Goal: Information Seeking & Learning: Learn about a topic

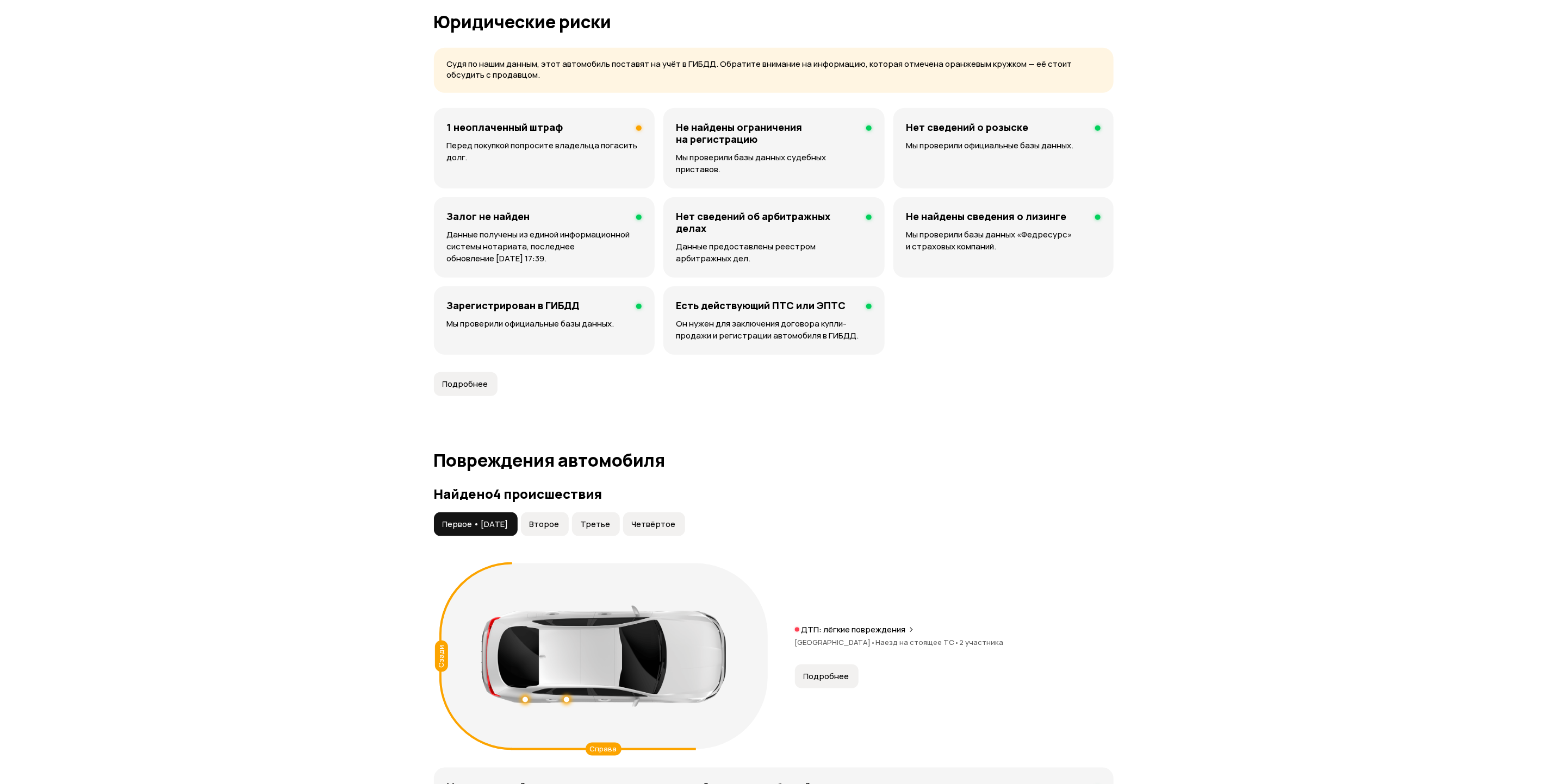
scroll to position [978, 0]
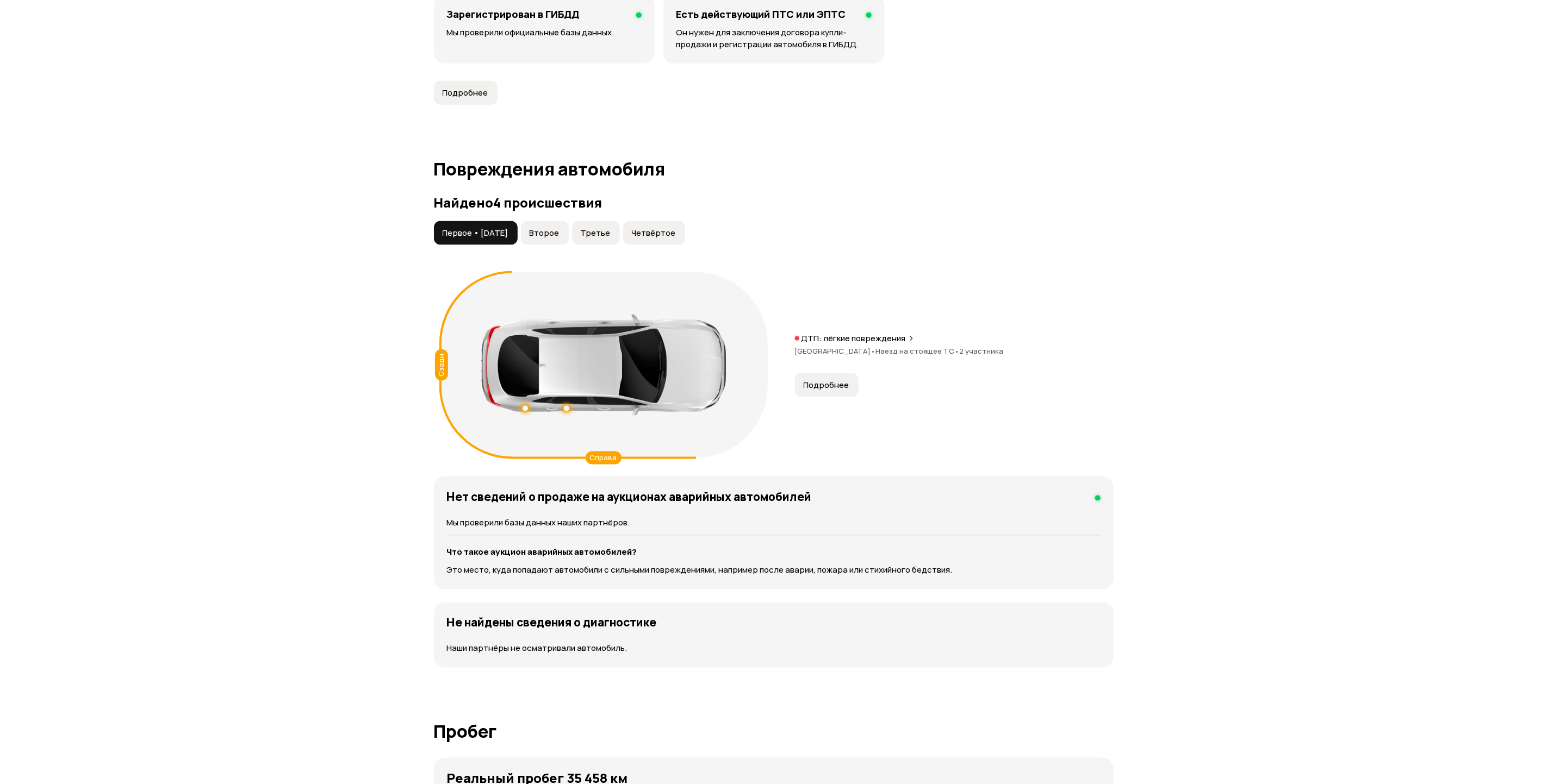
click at [559, 228] on span "Второе" at bounding box center [544, 233] width 30 height 11
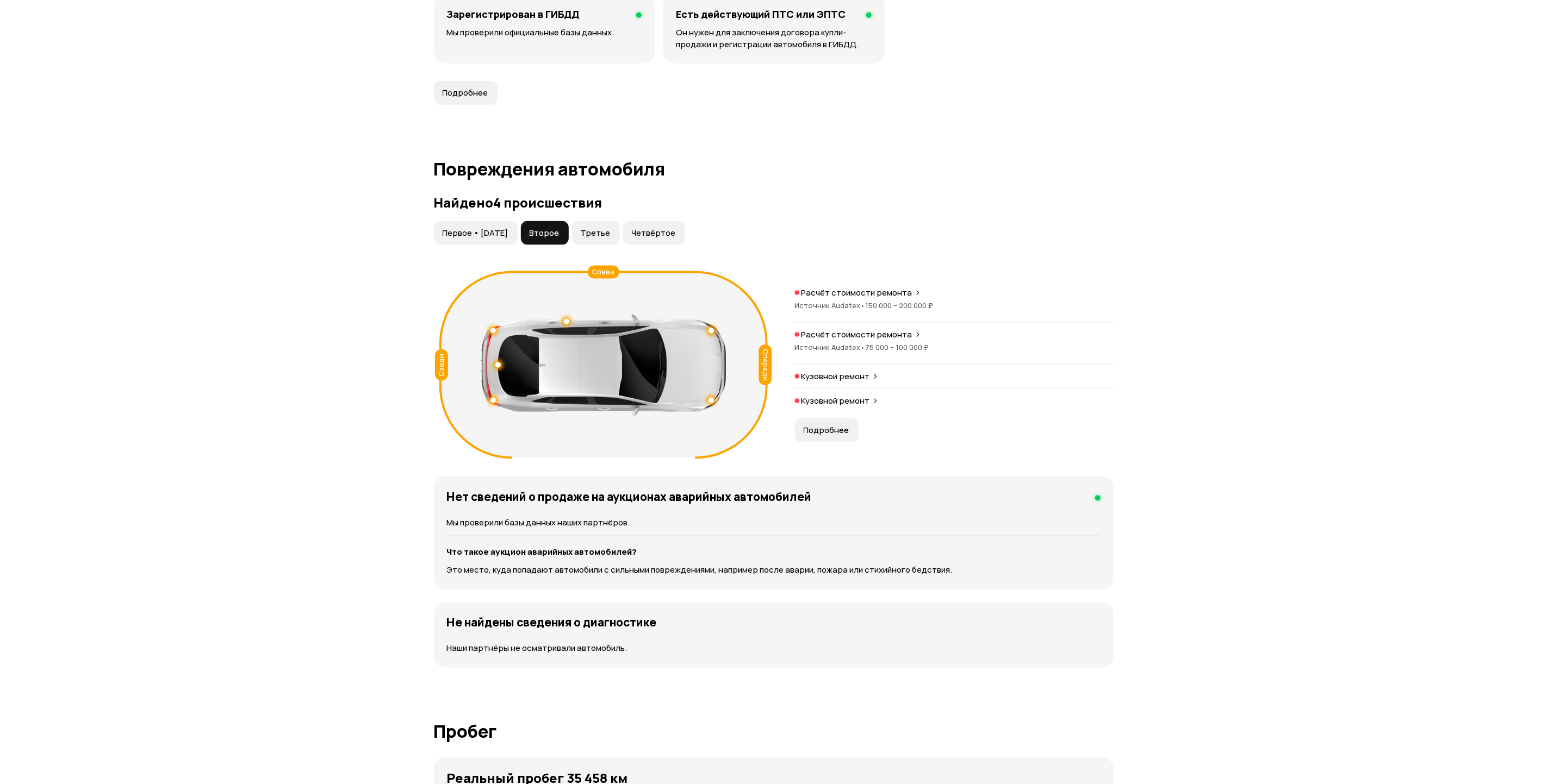
click at [847, 287] on p "Расчёт стоимости ремонта" at bounding box center [857, 293] width 111 height 11
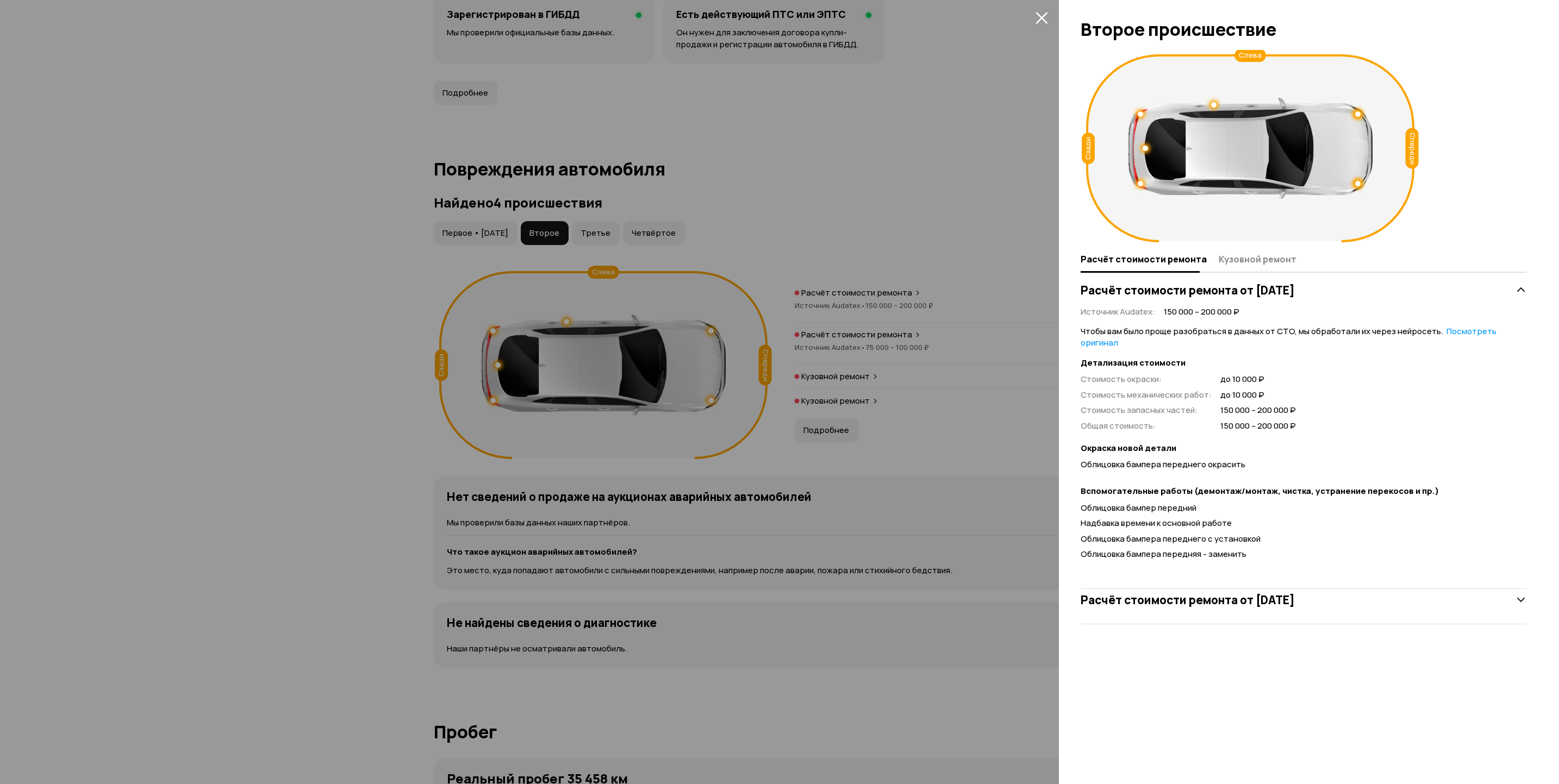
click at [847, 287] on div at bounding box center [779, 392] width 1559 height 784
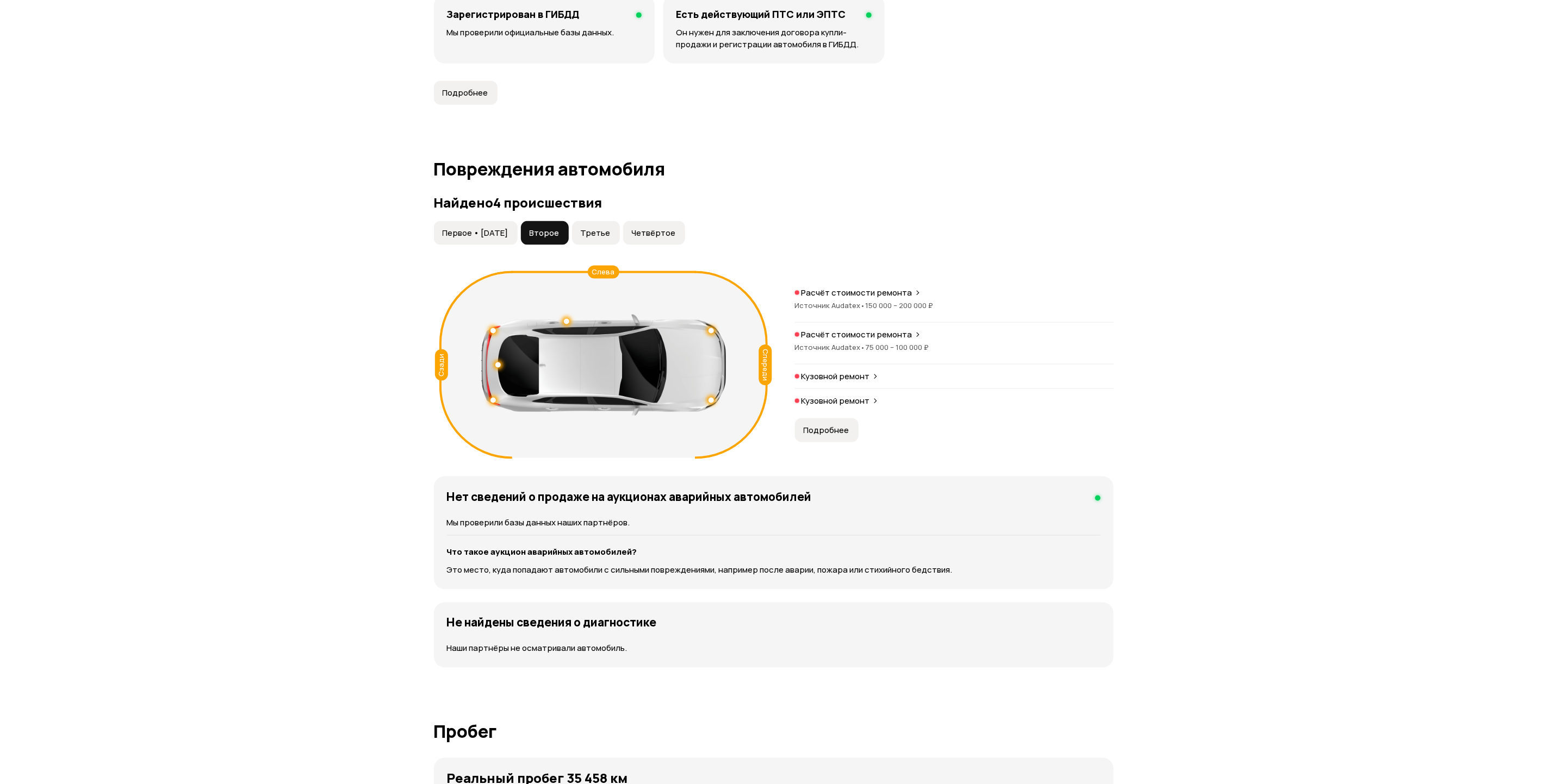
click at [611, 228] on span "Третье" at bounding box center [595, 233] width 30 height 11
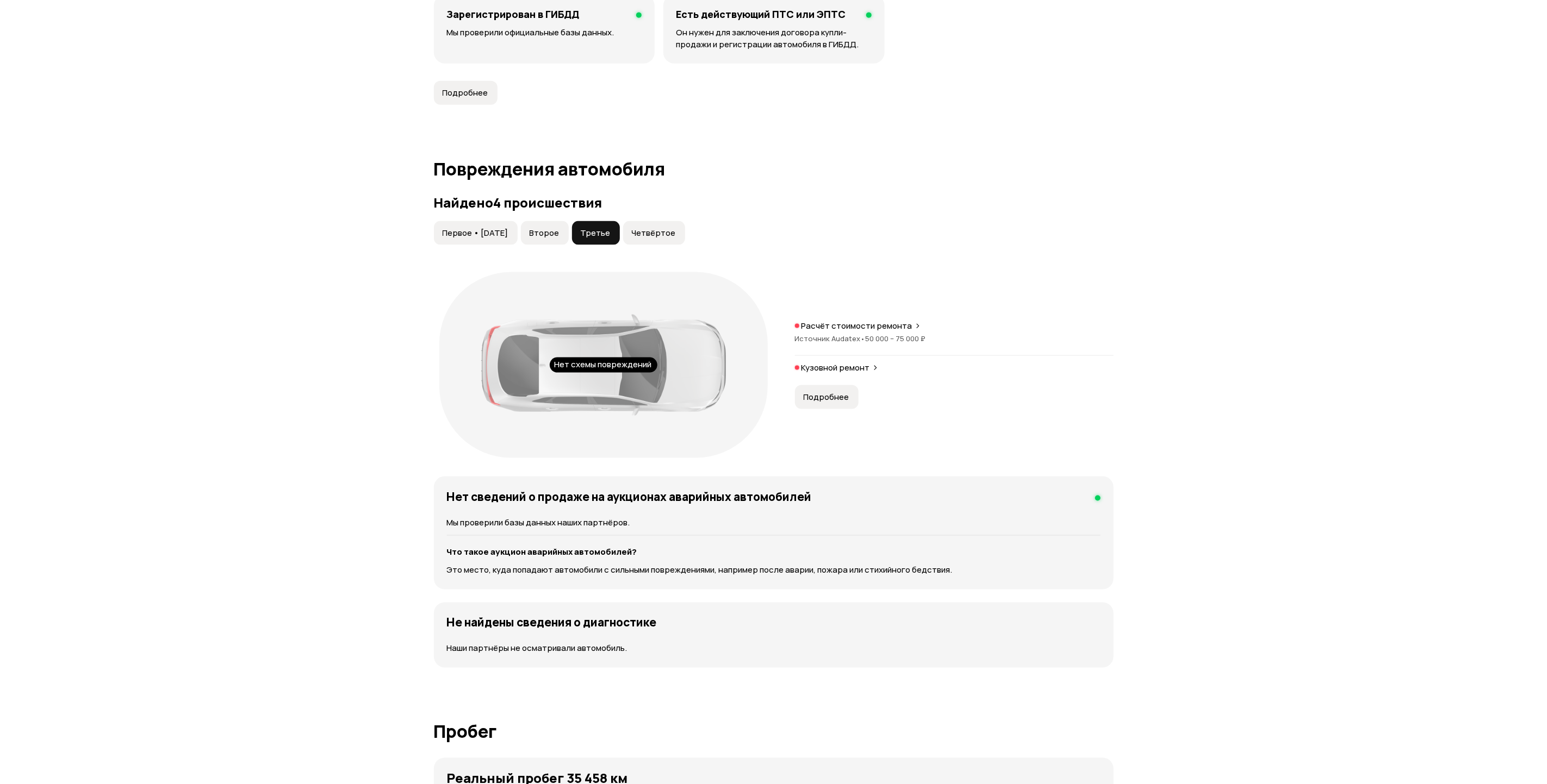
click at [833, 322] on div "Расчёт стоимости ремонта Источник Audatex • 50 000 – 75 000 ₽" at bounding box center [954, 338] width 319 height 35
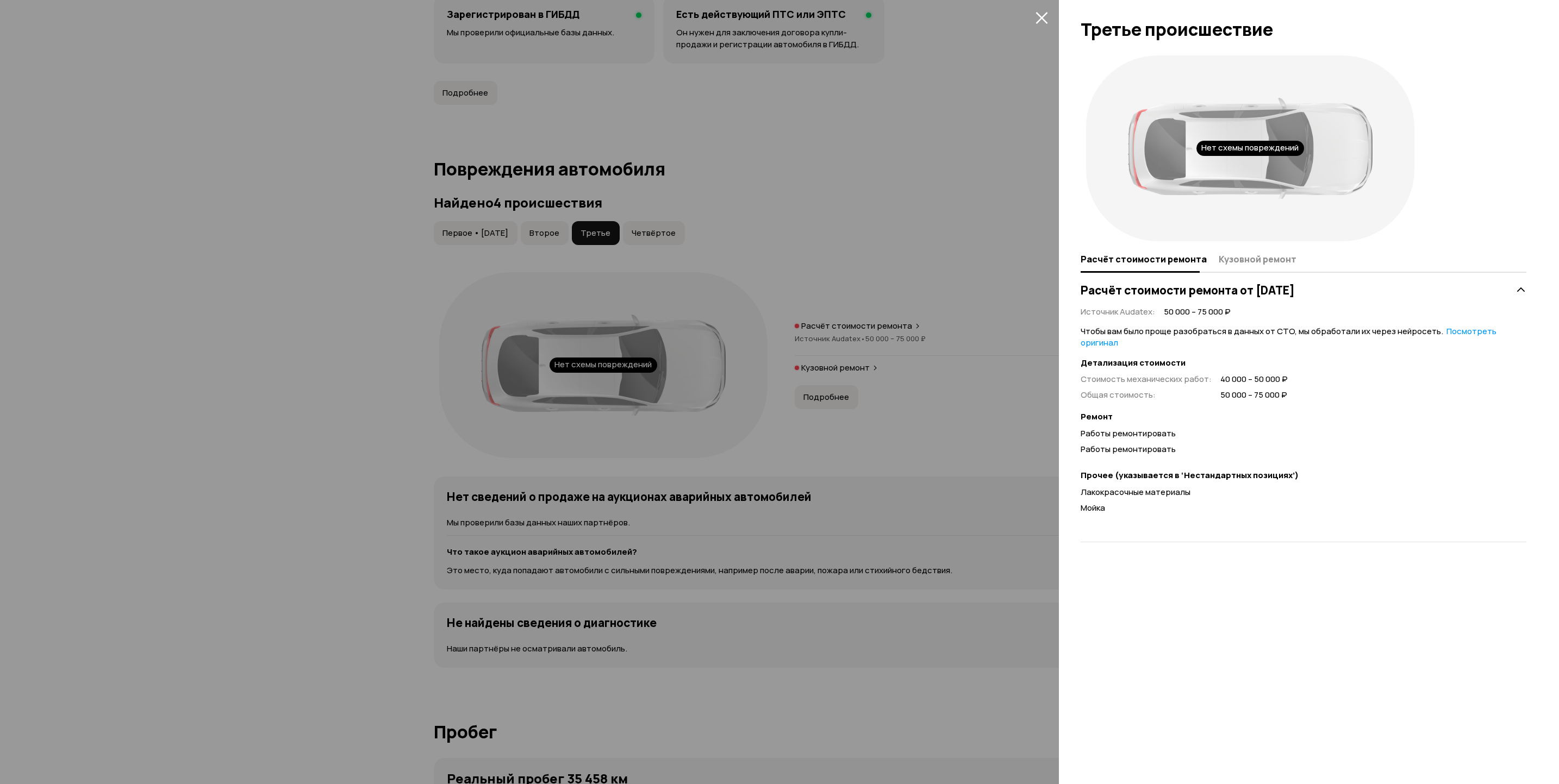
click at [833, 322] on div at bounding box center [779, 392] width 1559 height 784
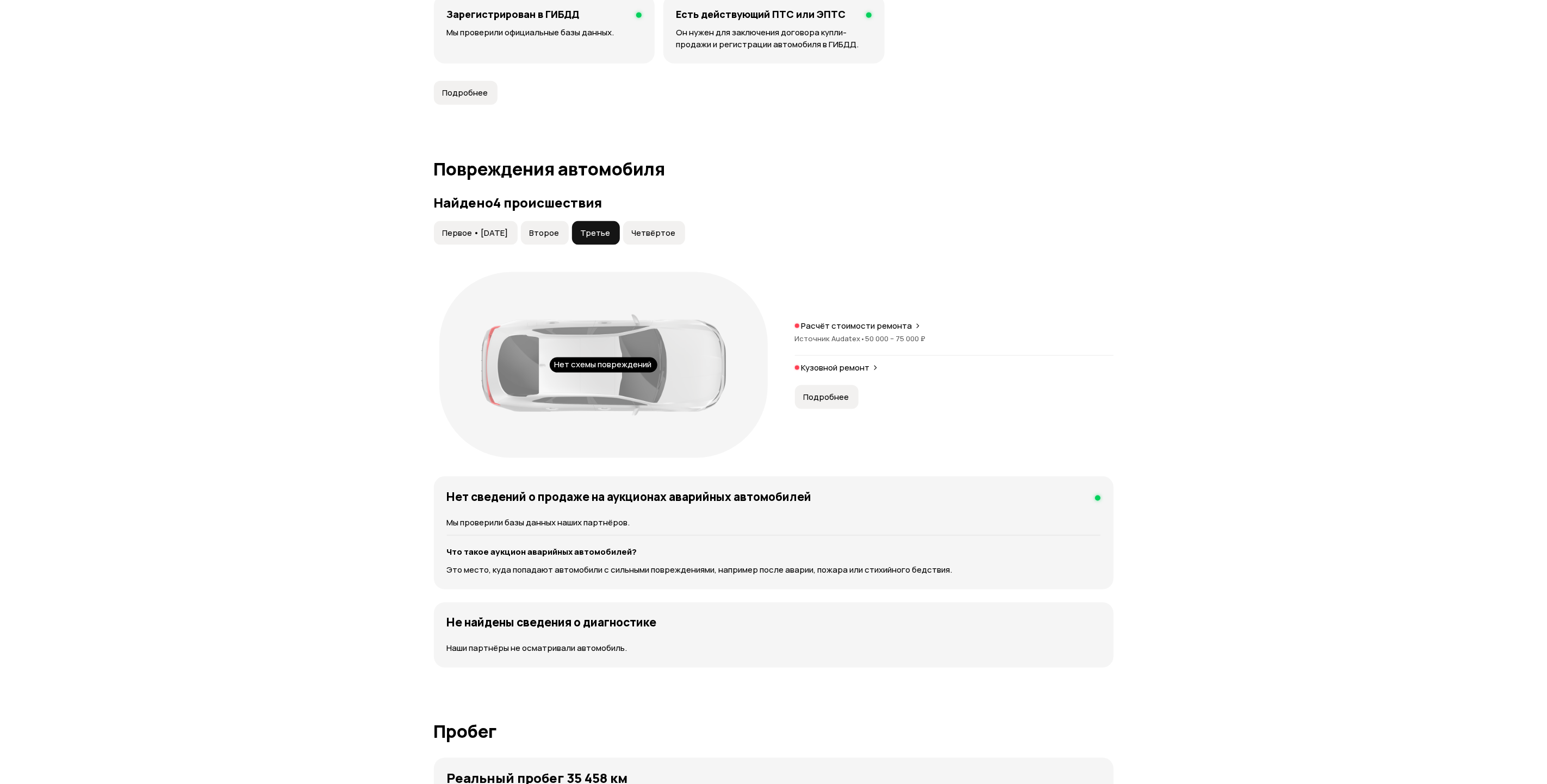
click at [665, 228] on span "Четвёртое" at bounding box center [654, 233] width 44 height 11
click at [836, 346] on span "Источник Audatex •" at bounding box center [830, 351] width 71 height 10
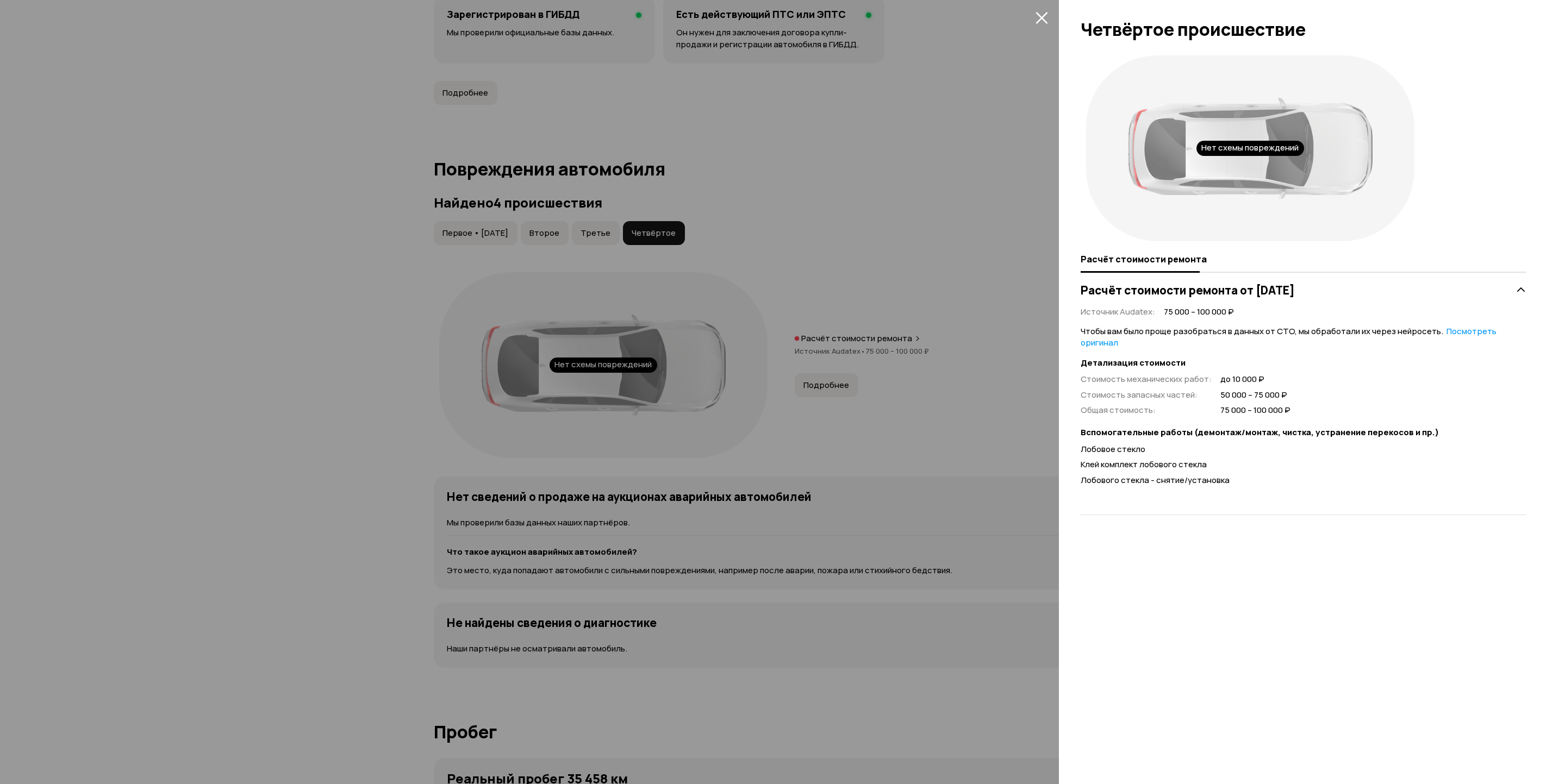
click at [835, 342] on div at bounding box center [779, 392] width 1559 height 784
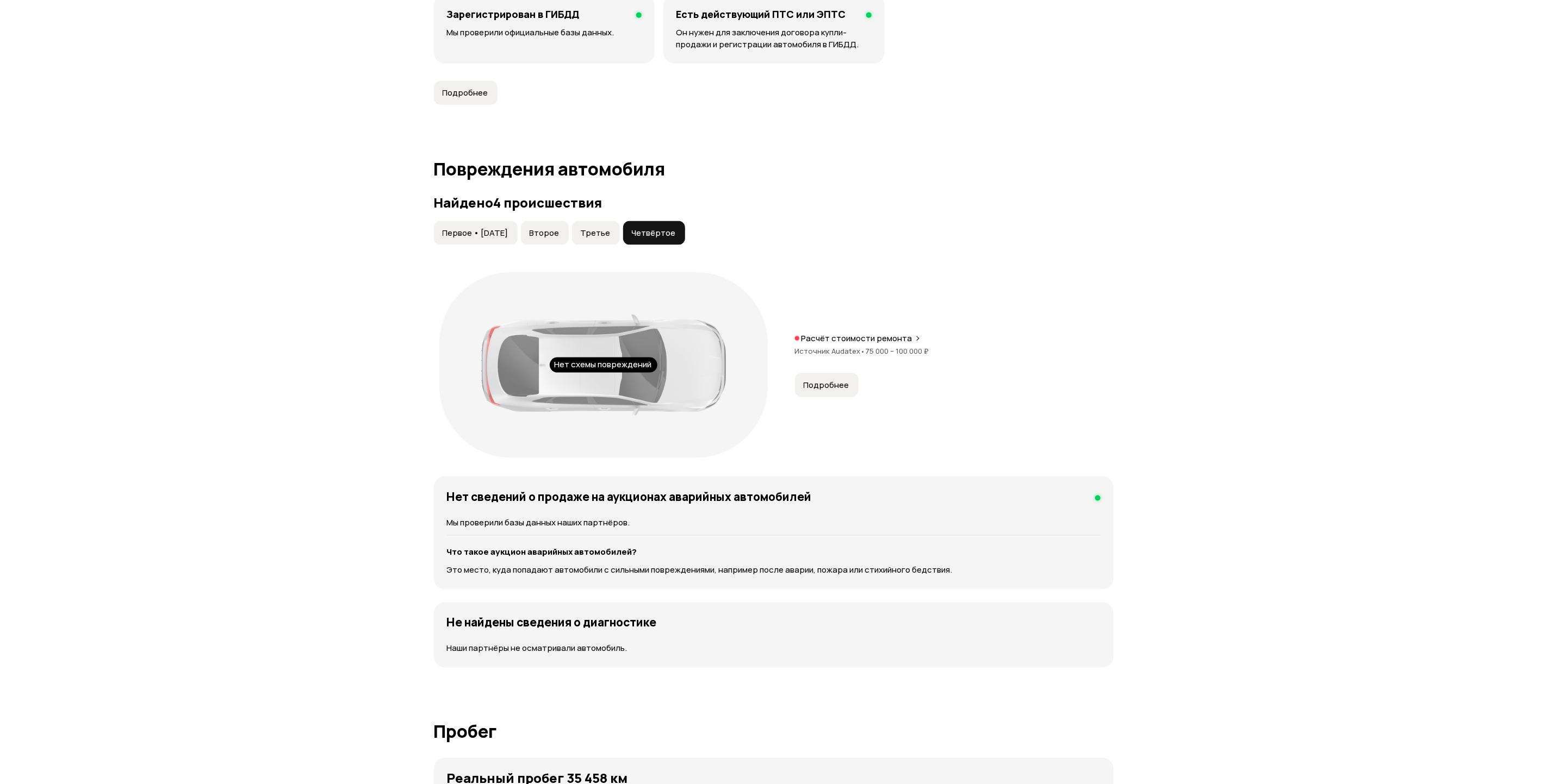
click at [508, 228] on span "Первое • [DATE]" at bounding box center [476, 233] width 66 height 11
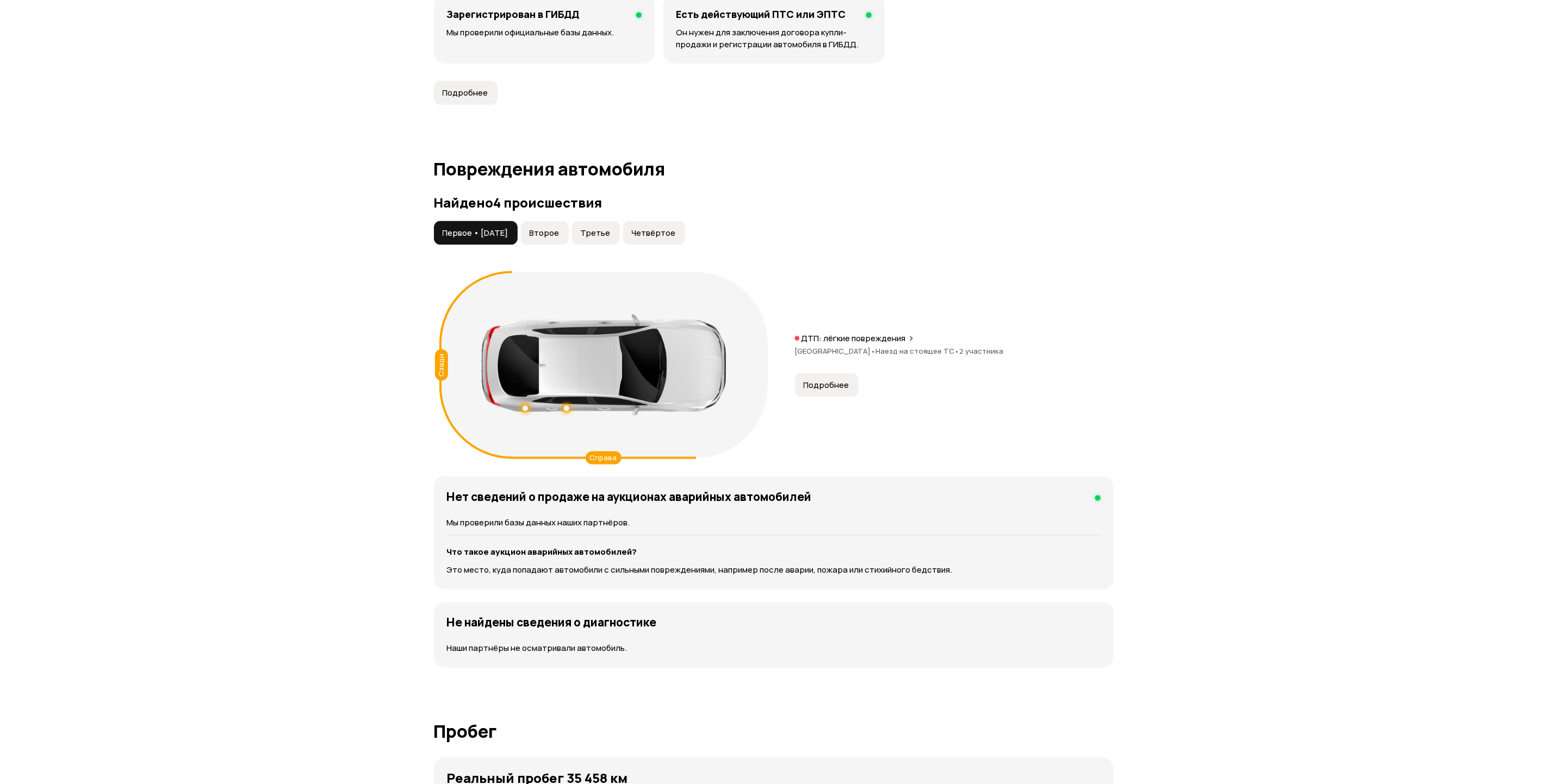
click at [559, 228] on span "Второе" at bounding box center [544, 233] width 30 height 11
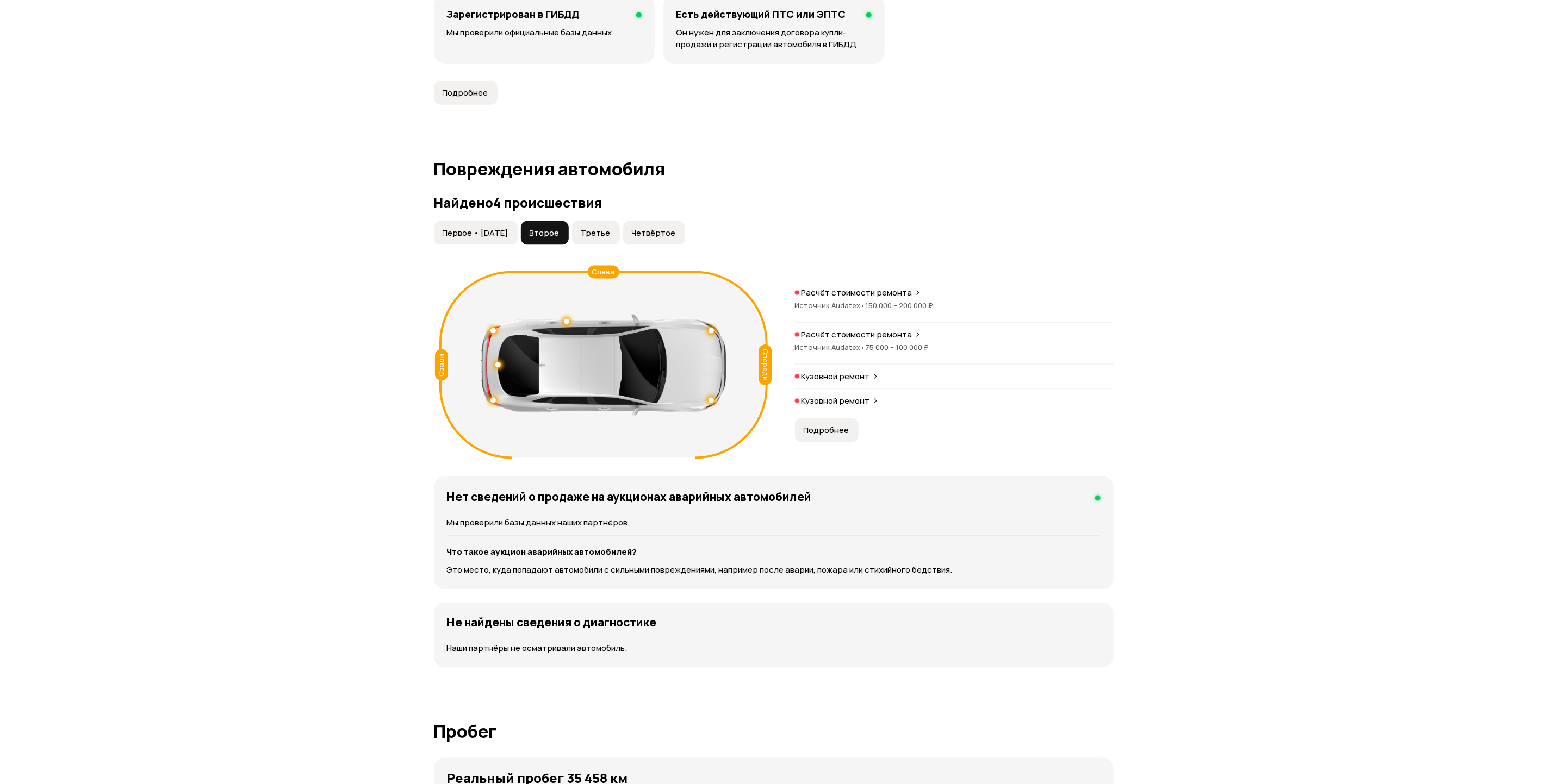
click at [840, 300] on span "Источник Audatex •" at bounding box center [830, 305] width 71 height 10
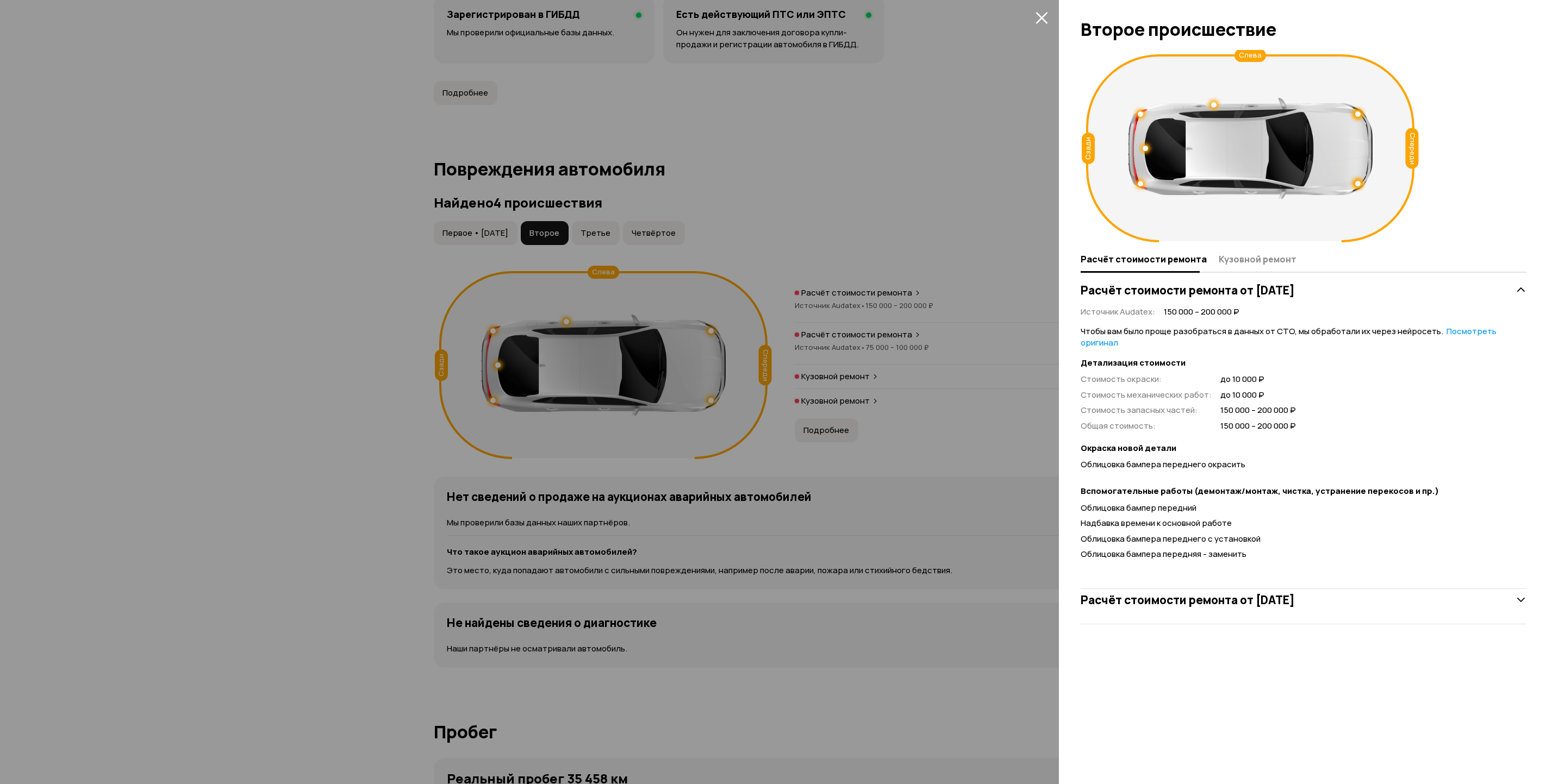
click at [1044, 22] on icon "закрыть" at bounding box center [1042, 17] width 12 height 12
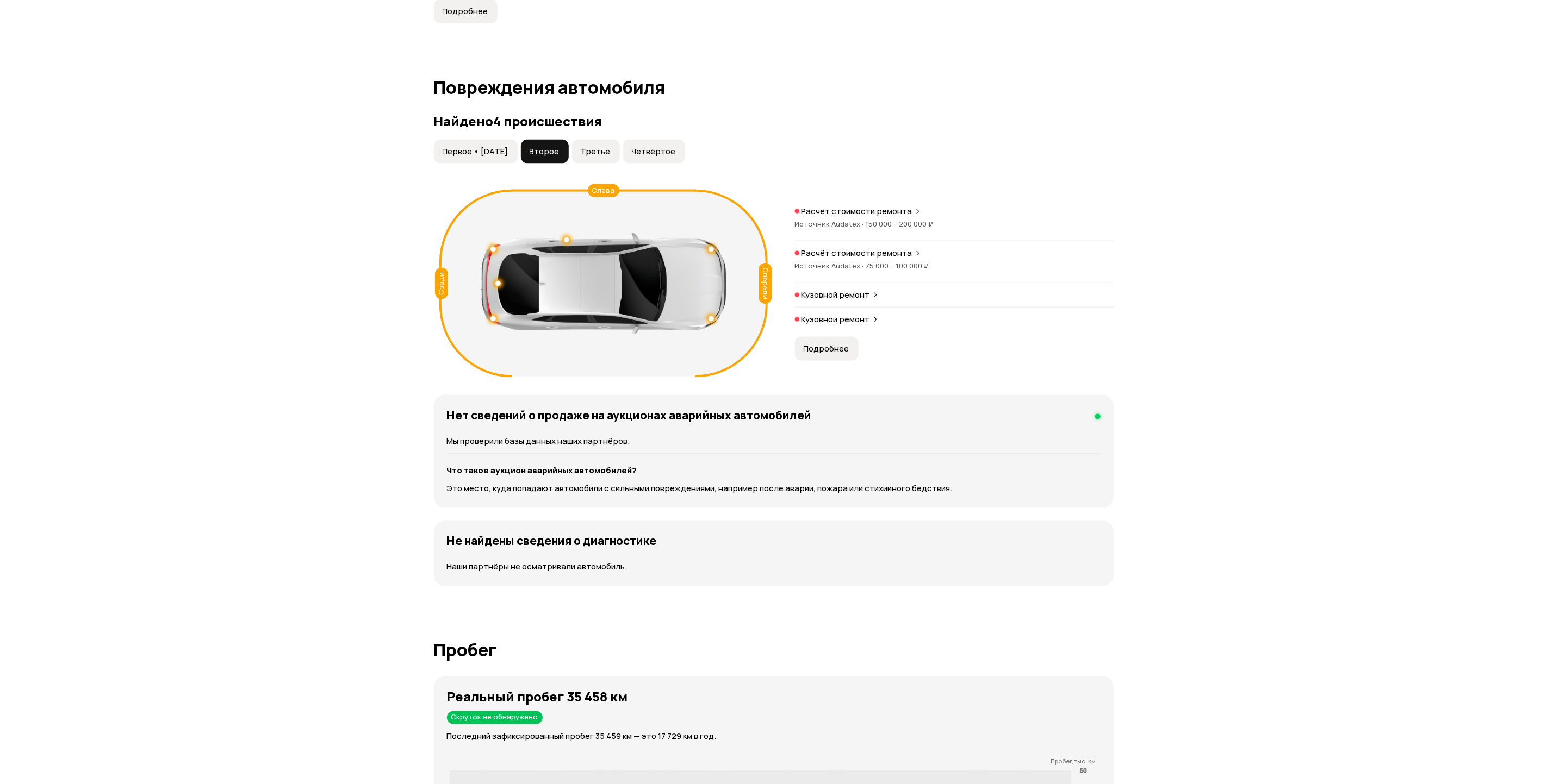
scroll to position [1104, 0]
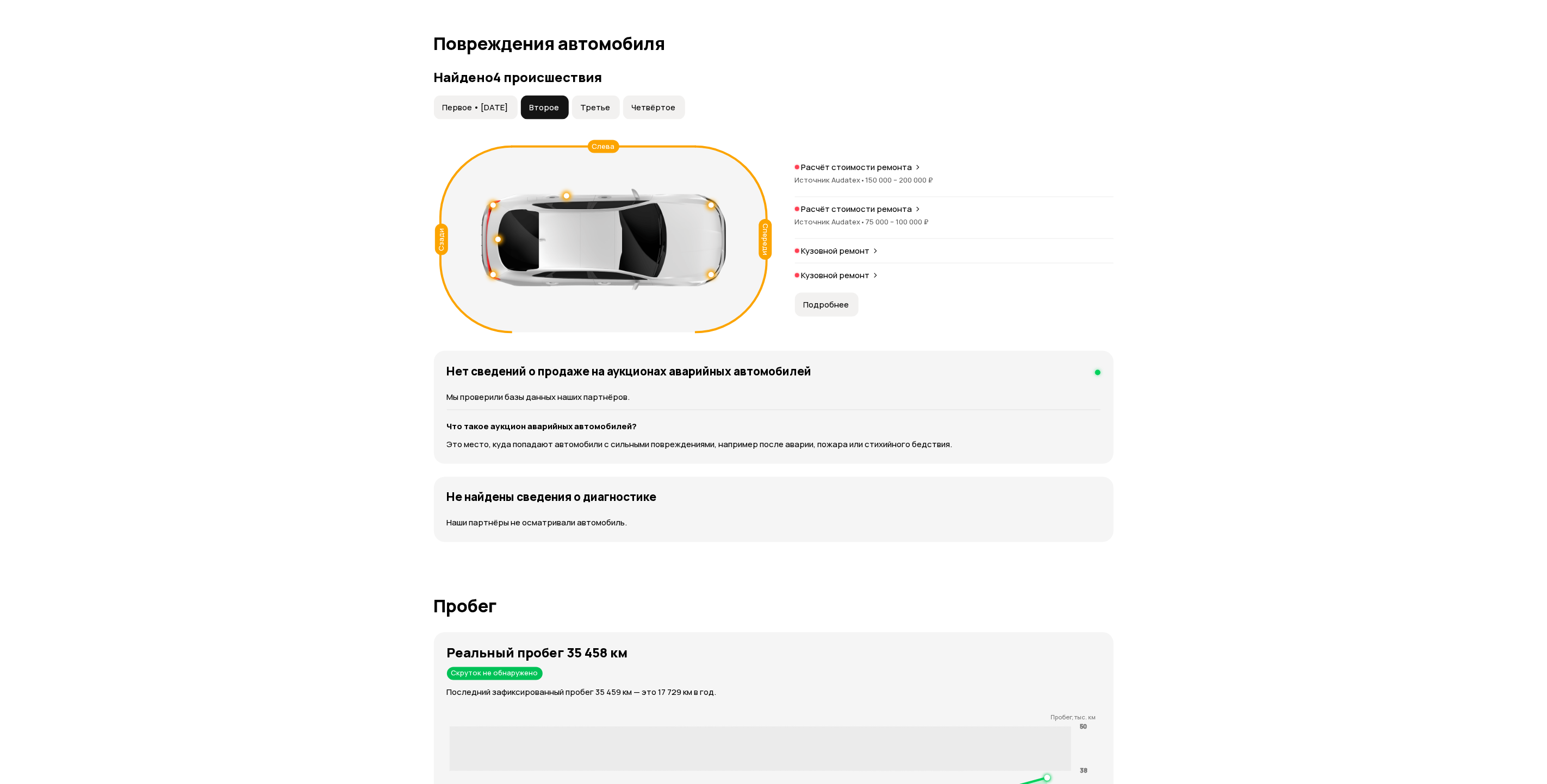
click at [861, 175] on span "•" at bounding box center [864, 179] width 5 height 10
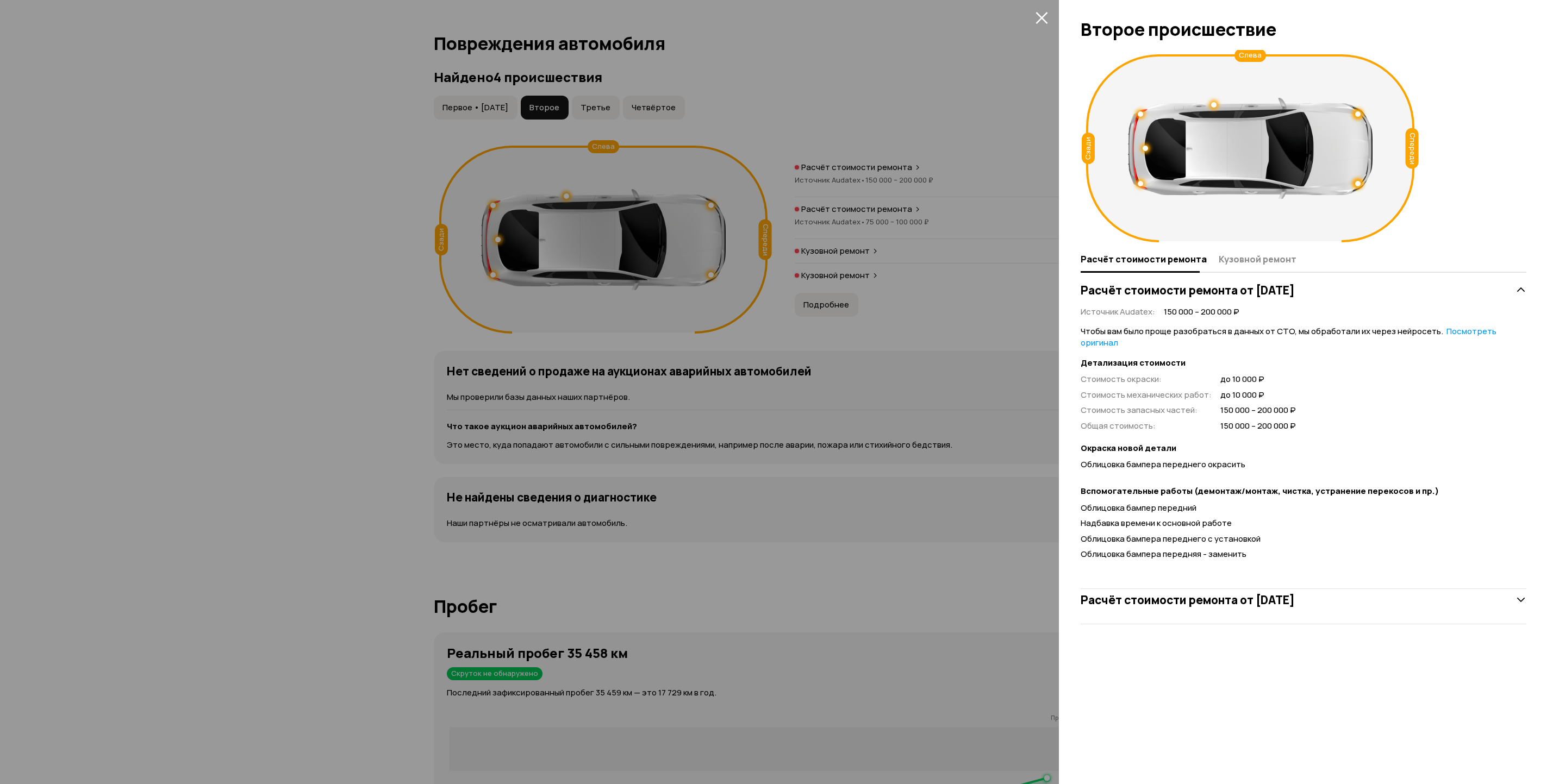
click at [1042, 19] on icon "закрыть" at bounding box center [1042, 18] width 12 height 12
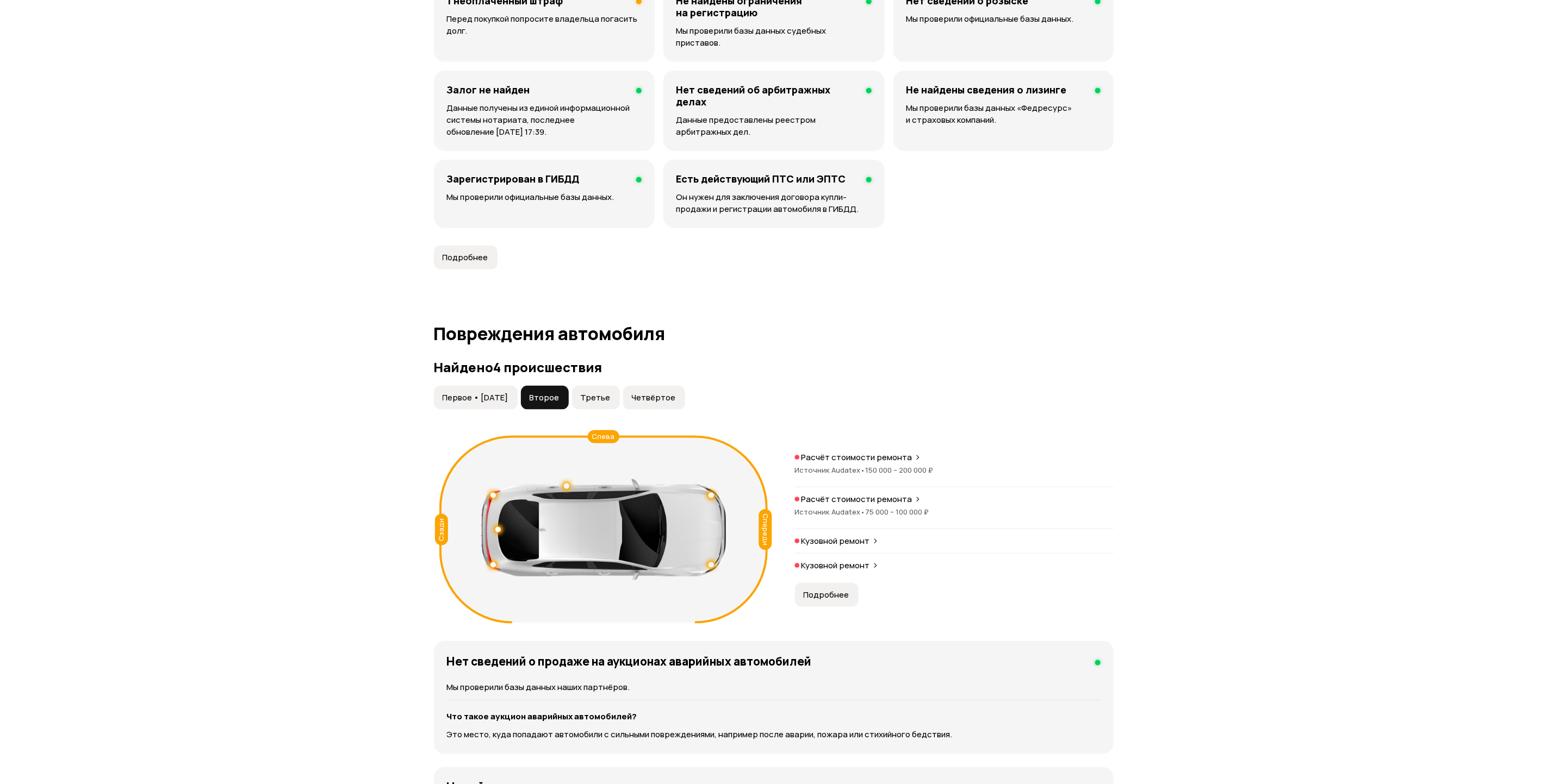
scroll to position [778, 0]
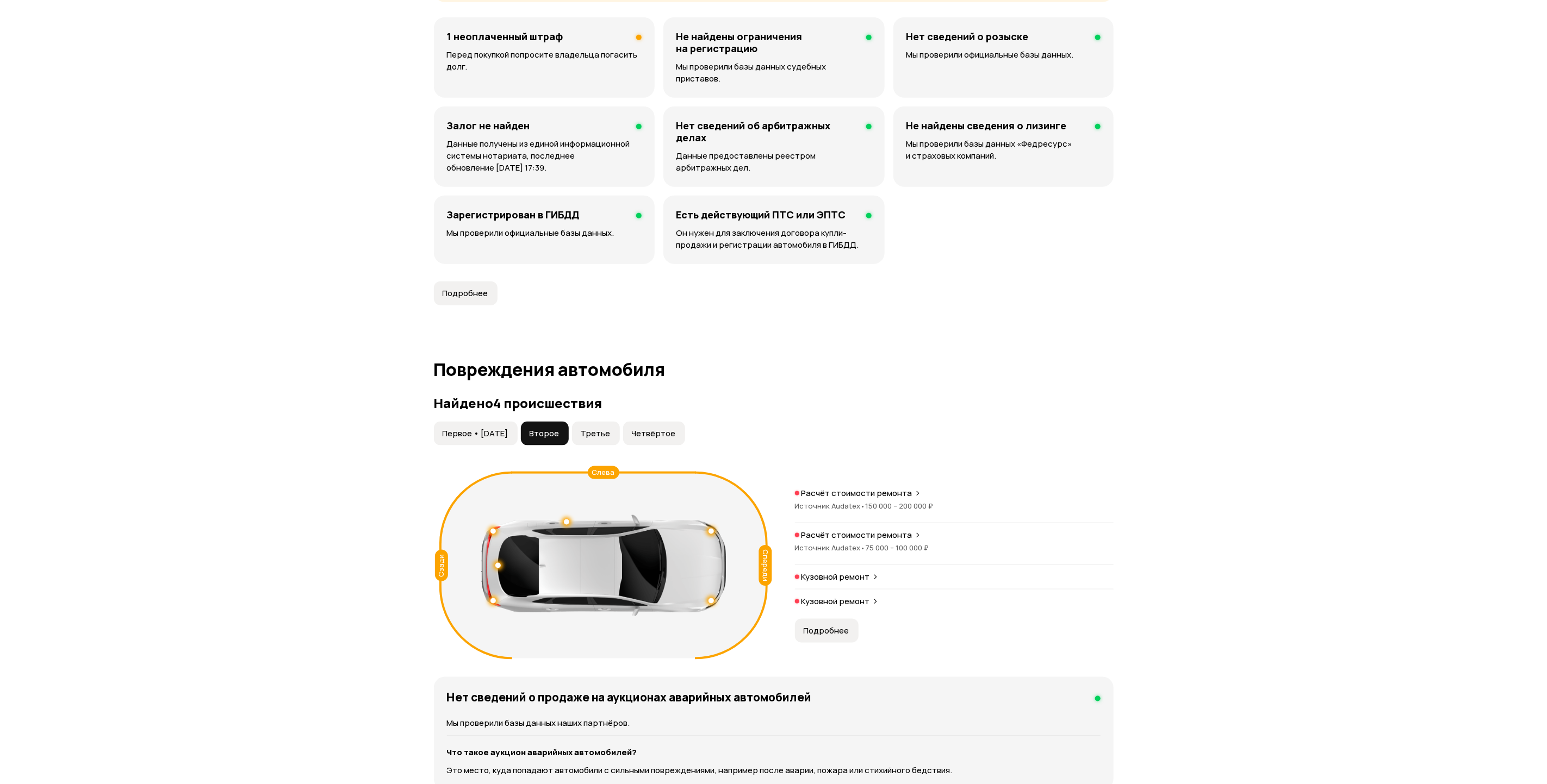
click at [879, 501] on span "150 000 – 200 000 ₽" at bounding box center [900, 506] width 68 height 10
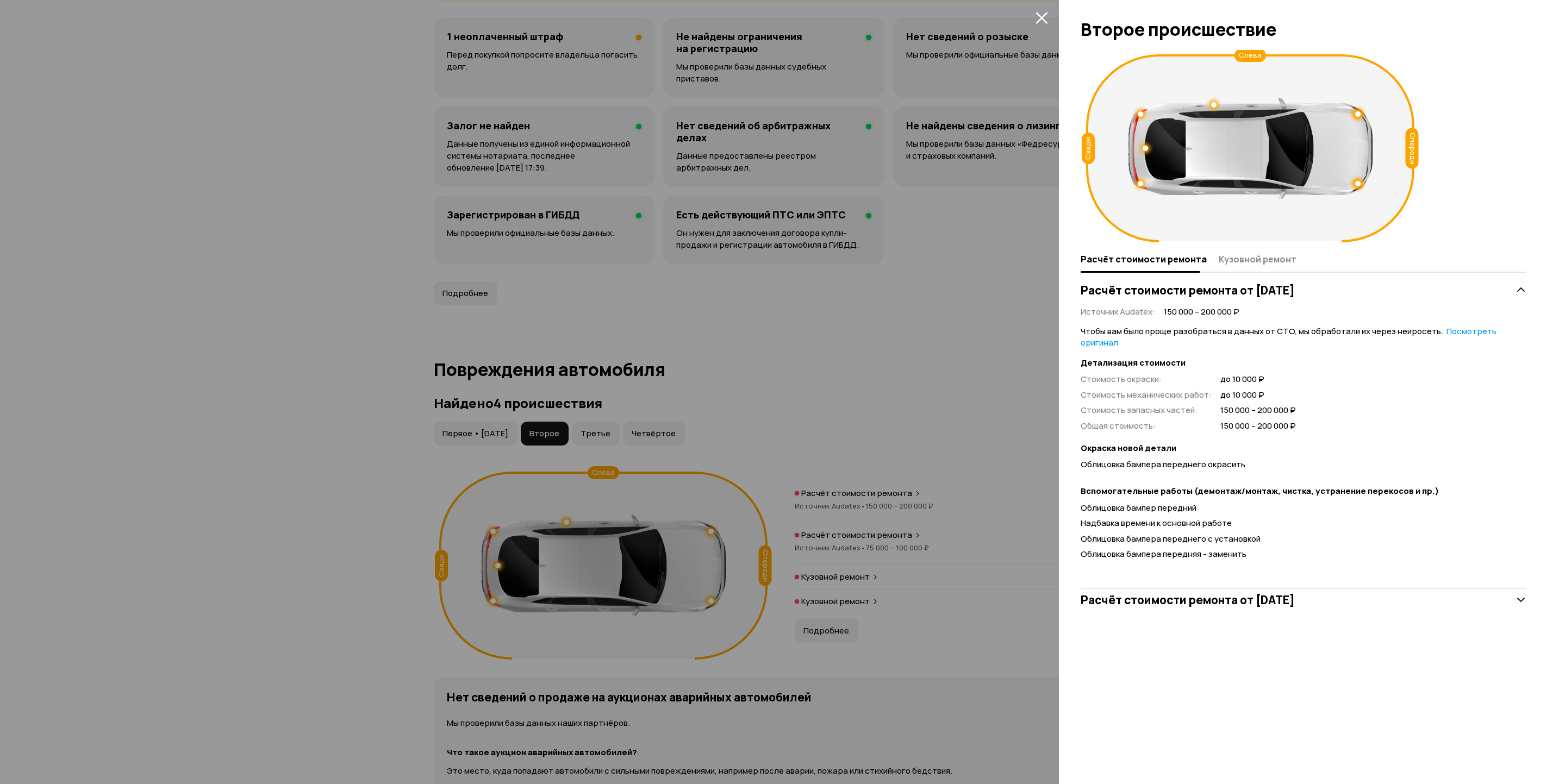
click at [1043, 19] on icon "закрыть" at bounding box center [1042, 18] width 12 height 12
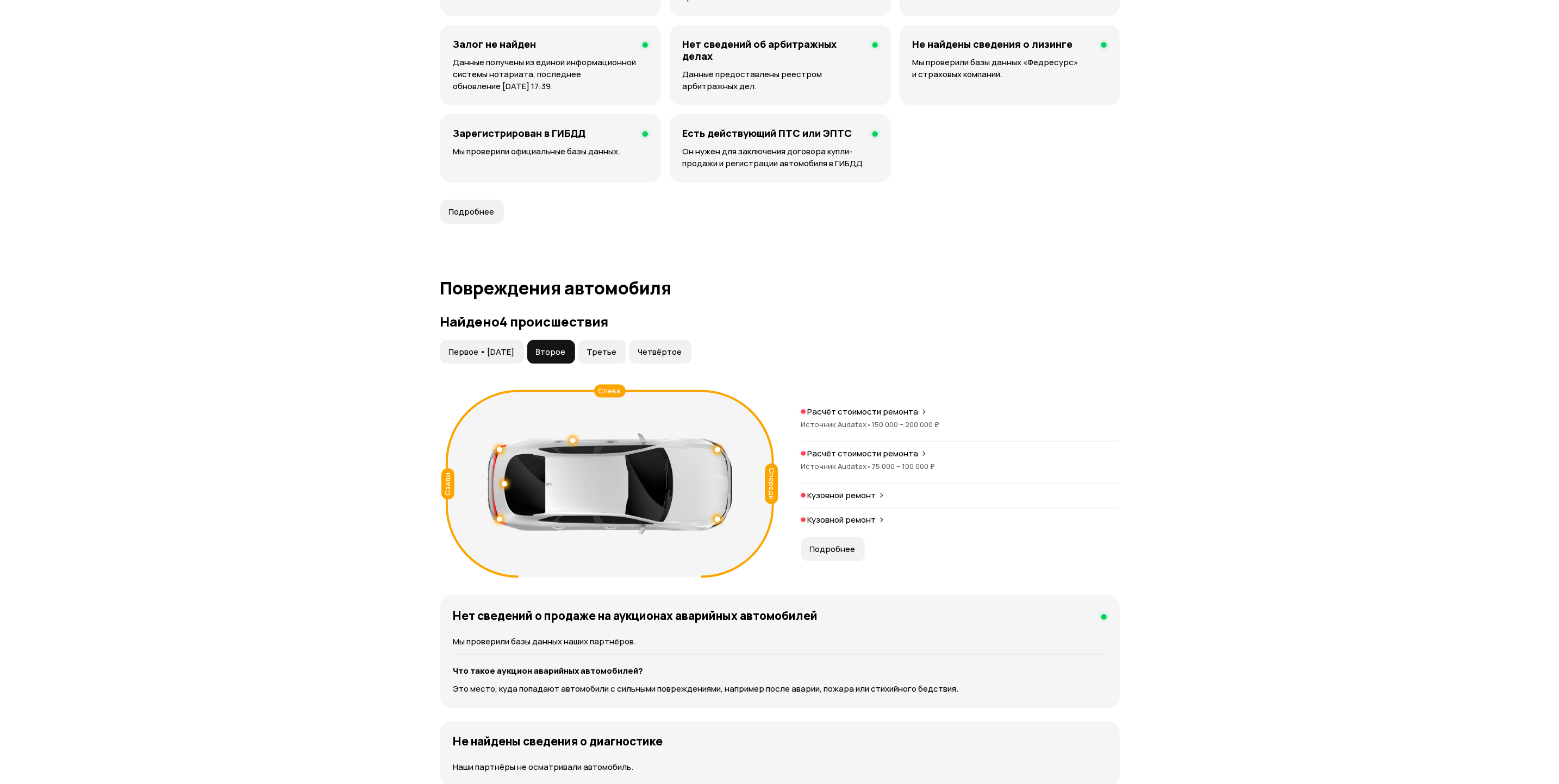
scroll to position [941, 0]
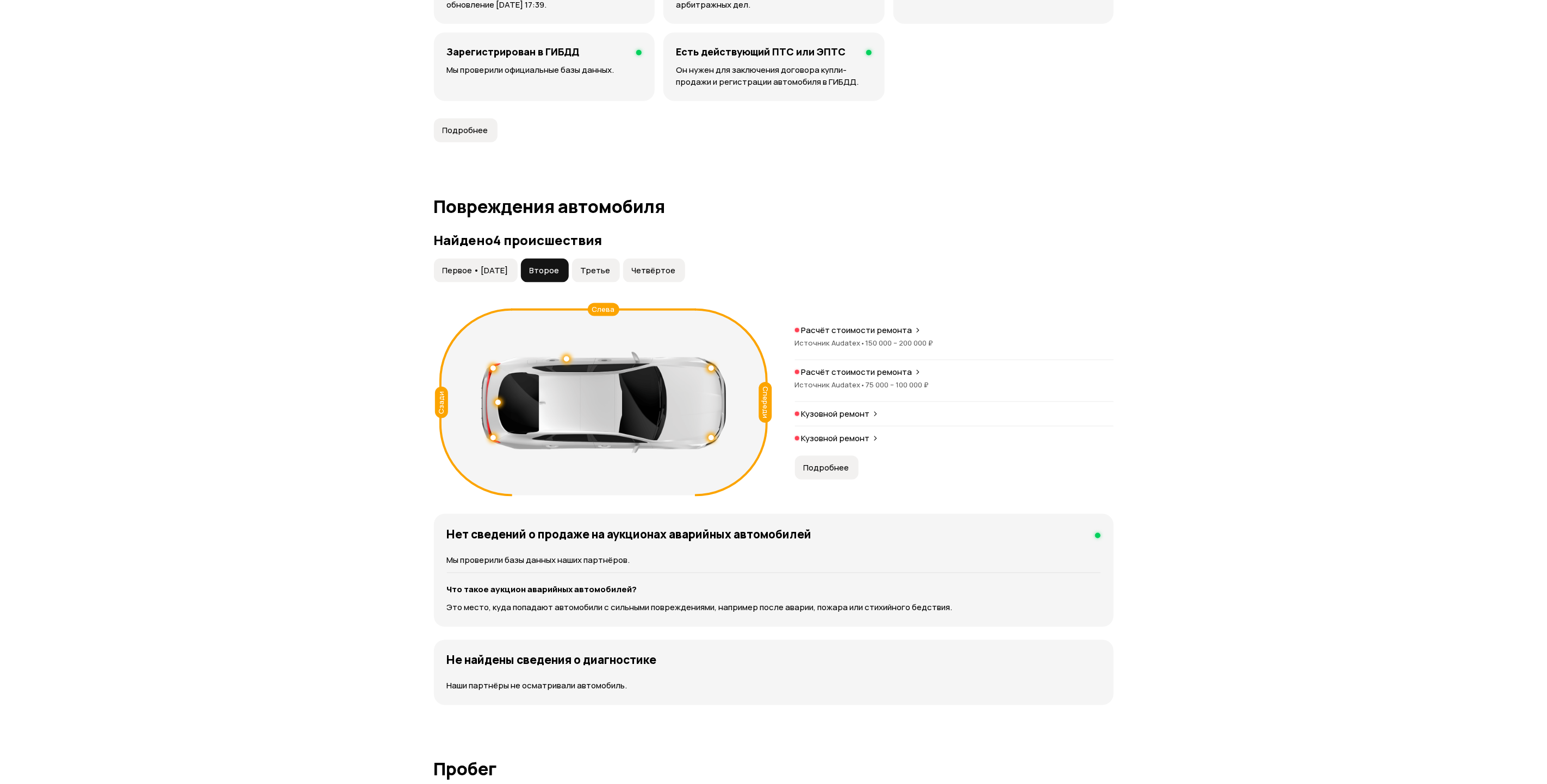
click at [867, 338] on span "150 000 – 200 000 ₽" at bounding box center [900, 343] width 68 height 10
